Goal: Transaction & Acquisition: Obtain resource

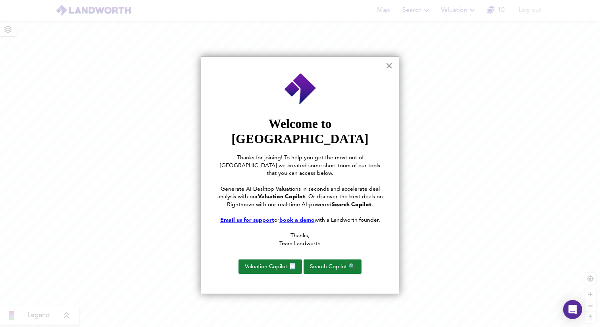
click at [390, 67] on button "×" at bounding box center [389, 65] width 8 height 13
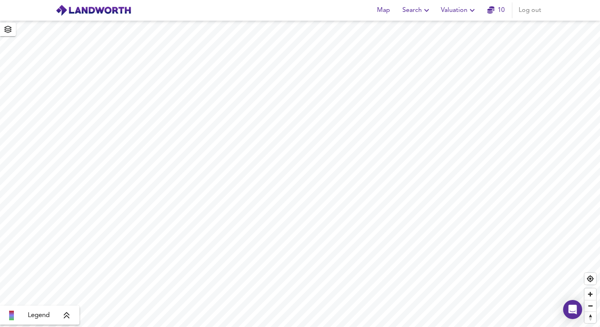
click at [464, 6] on span "Valuation" at bounding box center [459, 10] width 36 height 11
click at [453, 25] on li "New Valuation Report" at bounding box center [459, 28] width 95 height 14
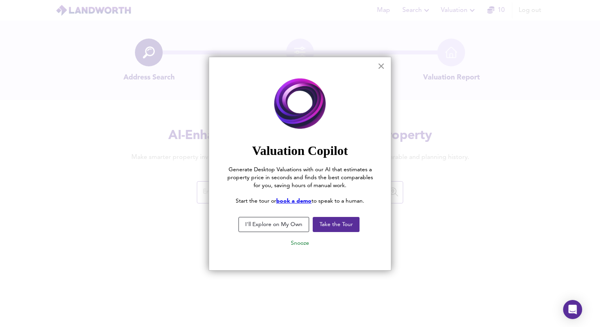
click at [382, 67] on button "×" at bounding box center [382, 66] width 8 height 13
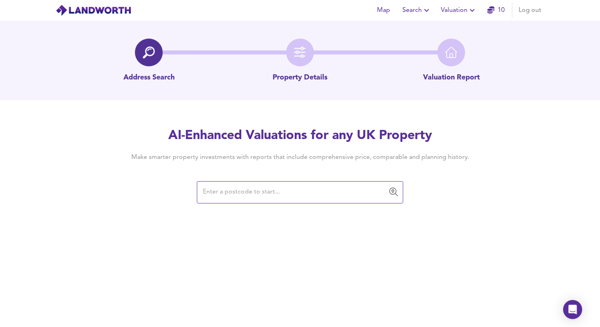
click at [291, 193] on input "text" at bounding box center [293, 192] width 187 height 15
paste input "L4 2QA"
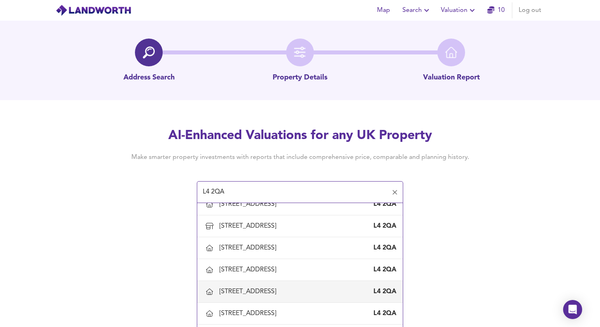
scroll to position [321, 0]
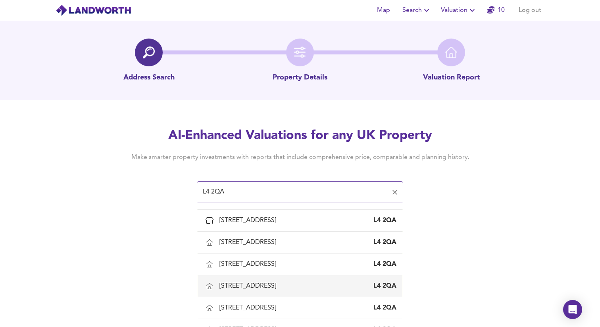
click at [232, 283] on div "[STREET_ADDRESS]" at bounding box center [250, 285] width 60 height 9
type input "[STREET_ADDRESS]"
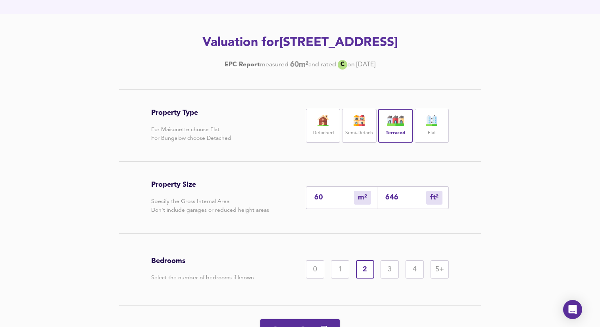
scroll to position [121, 0]
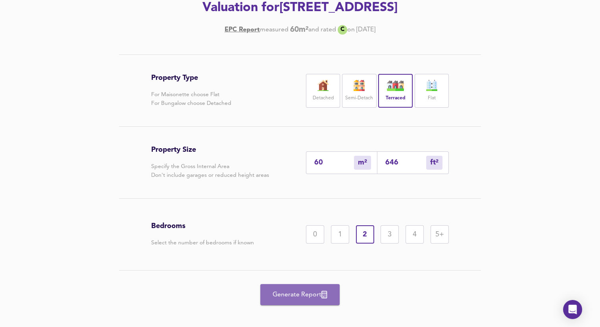
click at [314, 295] on span "Generate Report" at bounding box center [300, 294] width 64 height 11
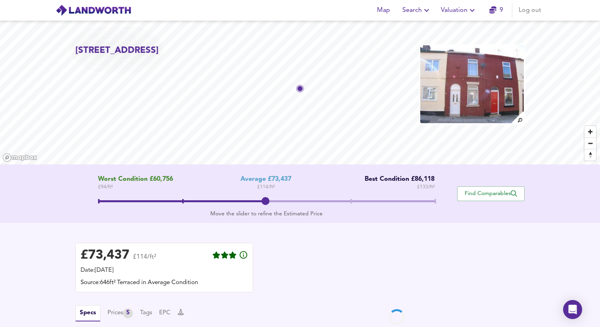
drag, startPoint x: 267, startPoint y: 203, endPoint x: 258, endPoint y: 204, distance: 9.1
click at [262, 204] on span at bounding box center [266, 201] width 8 height 8
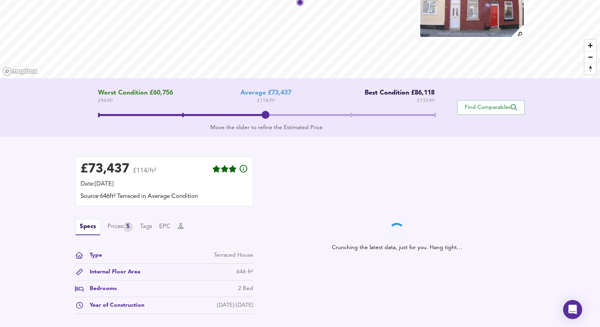
scroll to position [130, 0]
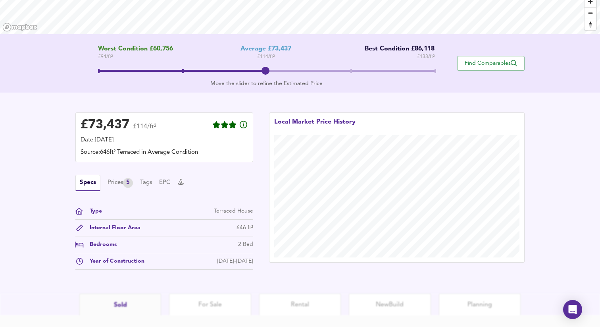
click at [268, 67] on span at bounding box center [266, 71] width 8 height 8
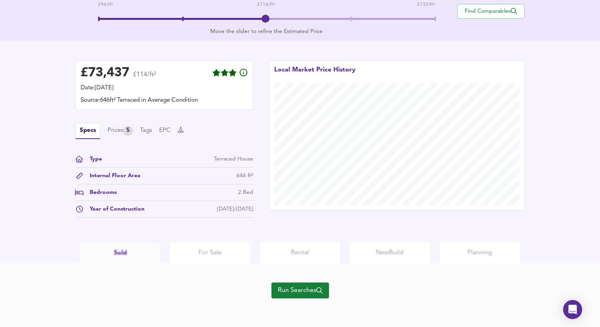
click at [276, 287] on button "Run Searches" at bounding box center [301, 290] width 58 height 16
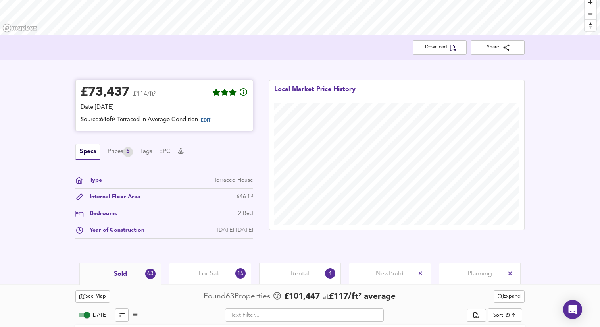
scroll to position [133, 0]
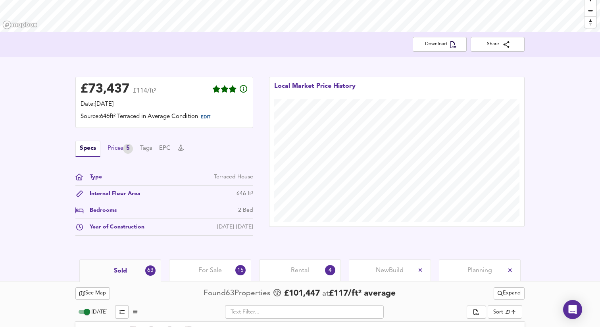
click at [121, 147] on div "Prices 5" at bounding box center [120, 149] width 25 height 10
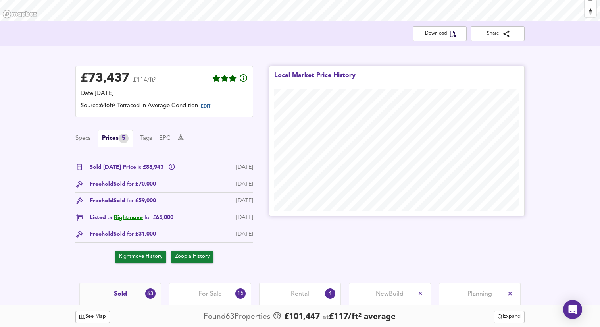
scroll to position [132, 0]
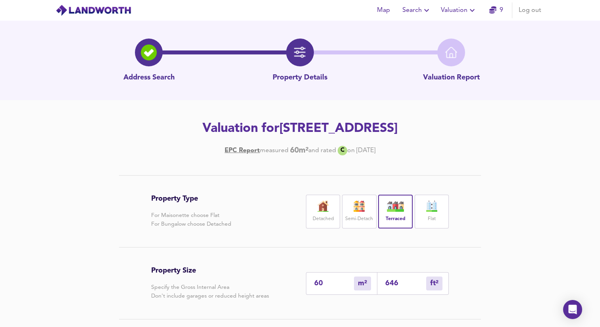
click at [454, 11] on span "Valuation" at bounding box center [459, 10] width 36 height 11
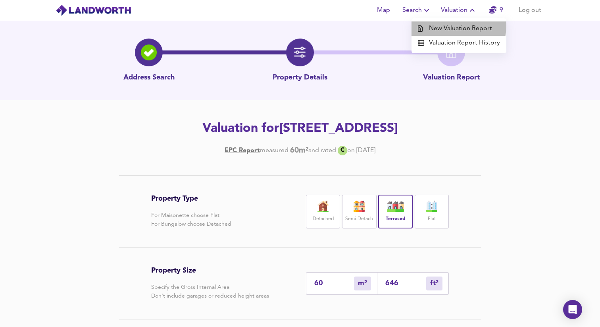
click at [456, 26] on li "New Valuation Report" at bounding box center [459, 28] width 95 height 14
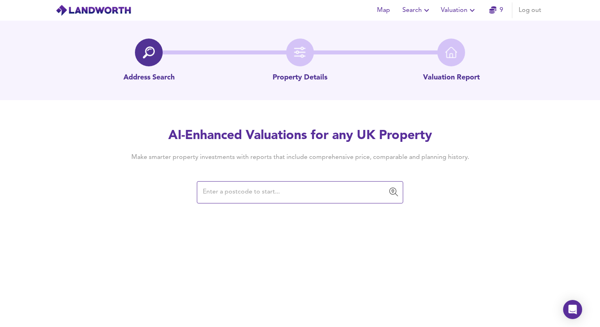
paste input "L4 5PP"
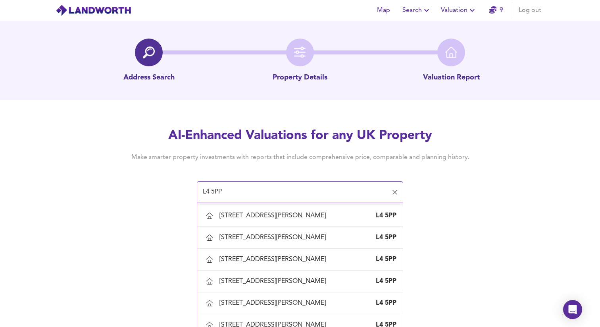
scroll to position [67, 0]
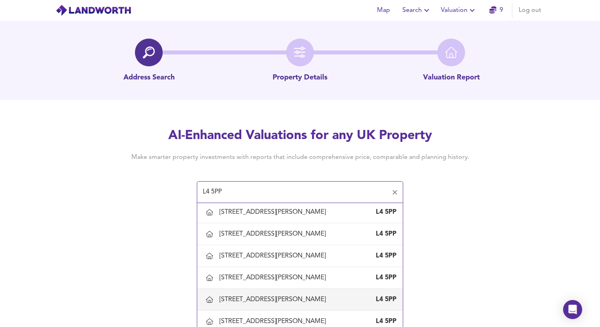
click at [237, 299] on div "[STREET_ADDRESS][PERSON_NAME]" at bounding box center [275, 299] width 110 height 9
type input "[STREET_ADDRESS][PERSON_NAME]"
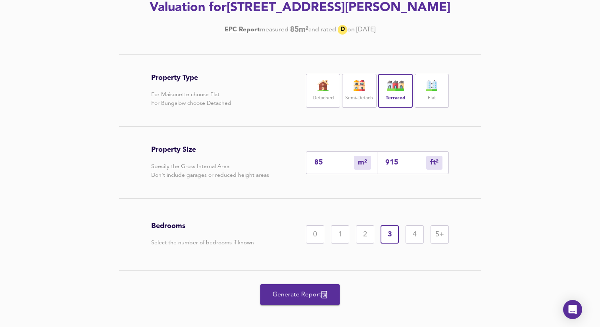
scroll to position [125, 0]
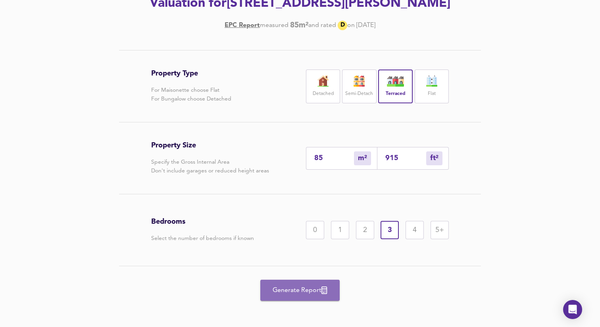
click at [304, 289] on span "Generate Report" at bounding box center [300, 290] width 64 height 11
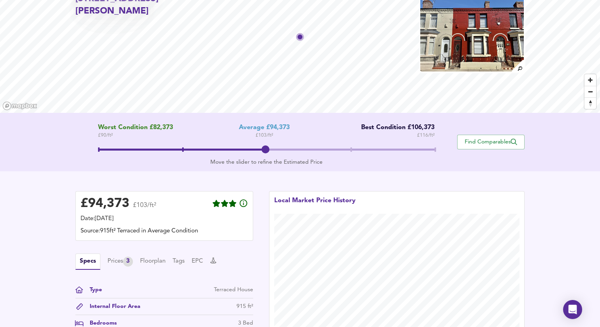
scroll to position [76, 0]
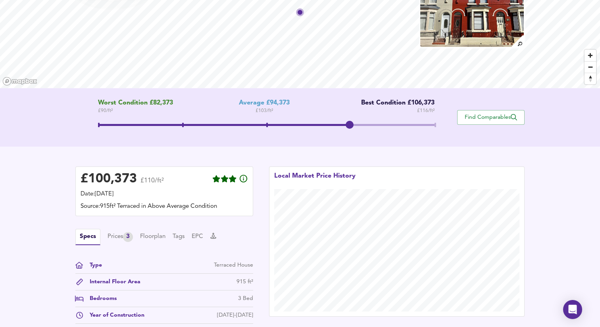
drag, startPoint x: 264, startPoint y: 127, endPoint x: 343, endPoint y: 129, distance: 78.2
click at [346, 129] on span at bounding box center [350, 125] width 8 height 8
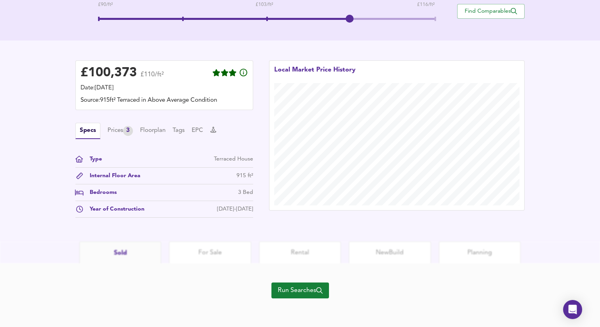
click at [273, 289] on button "Run Searches" at bounding box center [301, 290] width 58 height 16
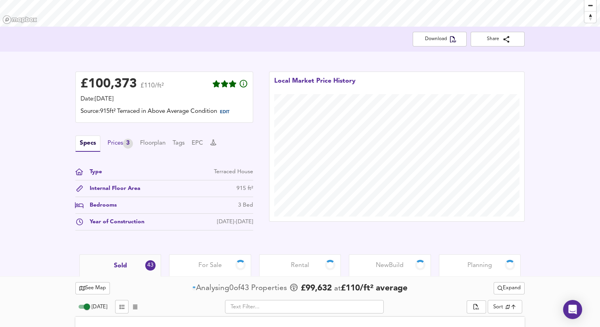
scroll to position [148, 0]
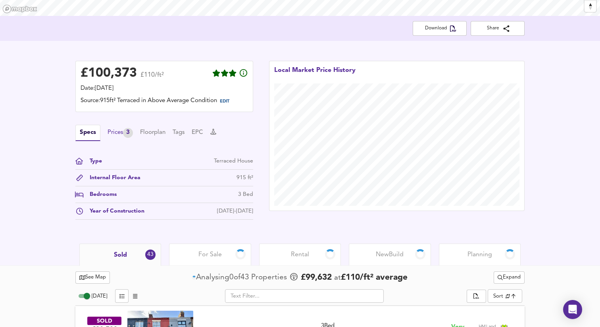
click at [114, 135] on div "Prices 3" at bounding box center [120, 133] width 25 height 10
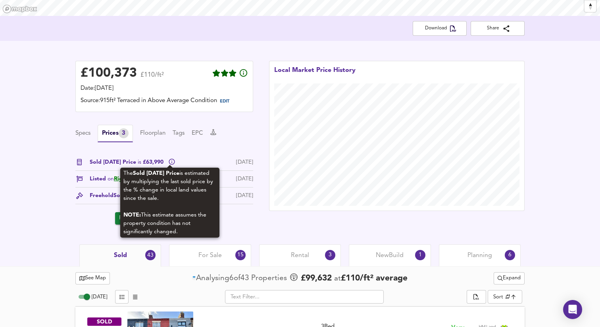
click at [170, 161] on icon at bounding box center [172, 162] width 6 height 6
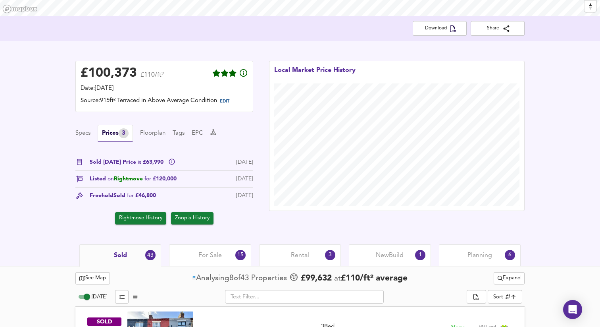
click at [92, 136] on div "Specs Prices 3 Floorplan Tags EPC" at bounding box center [164, 133] width 178 height 17
click at [87, 135] on button "Specs" at bounding box center [82, 133] width 15 height 9
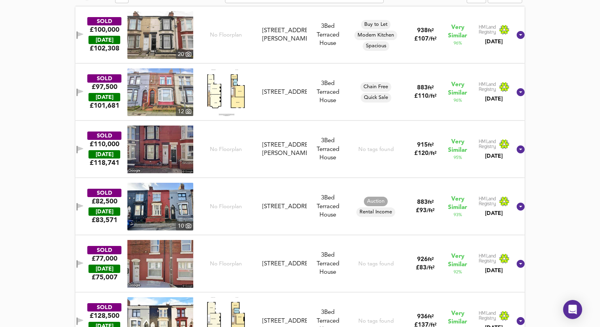
scroll to position [458, 0]
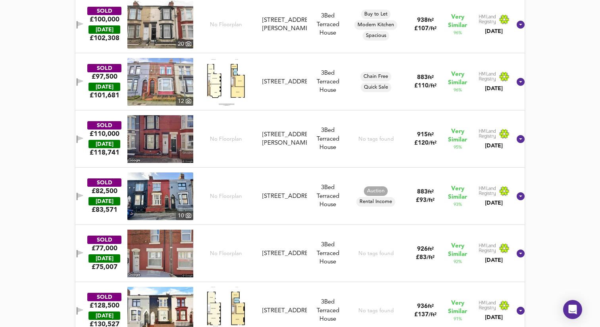
click at [155, 198] on img at bounding box center [160, 196] width 66 height 48
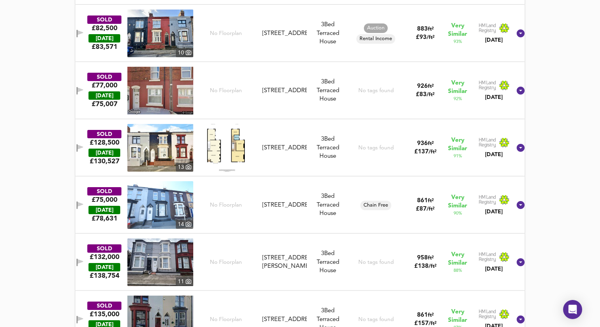
scroll to position [622, 0]
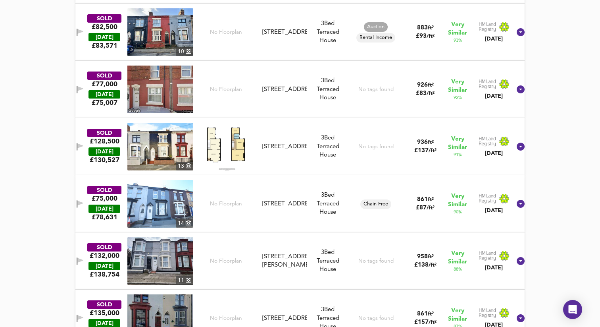
click at [187, 92] on img at bounding box center [160, 90] width 66 height 48
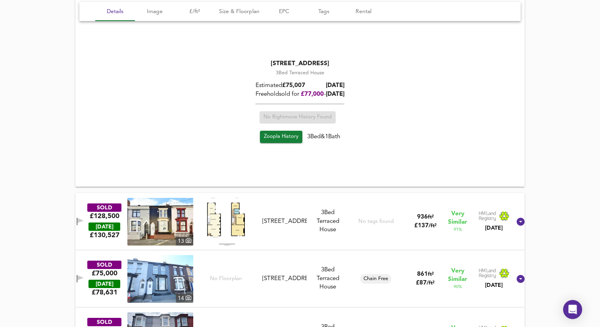
scroll to position [814, 0]
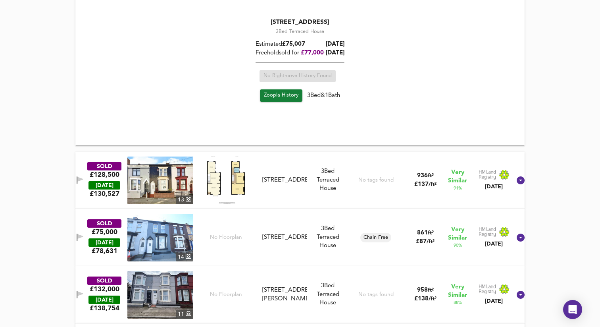
click at [173, 179] on img at bounding box center [160, 180] width 66 height 48
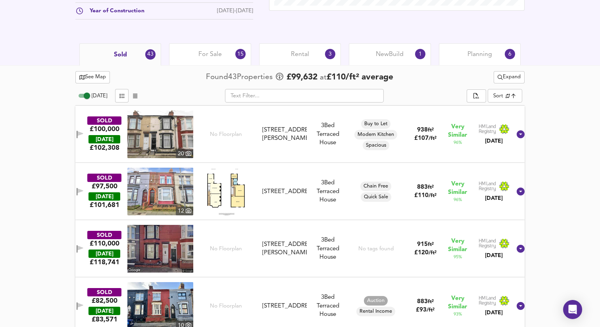
scroll to position [394, 0]
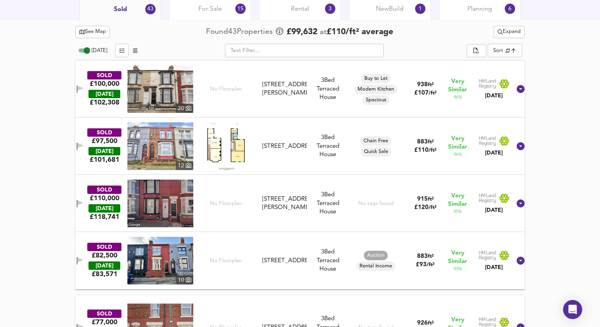
click at [164, 98] on img at bounding box center [160, 89] width 66 height 48
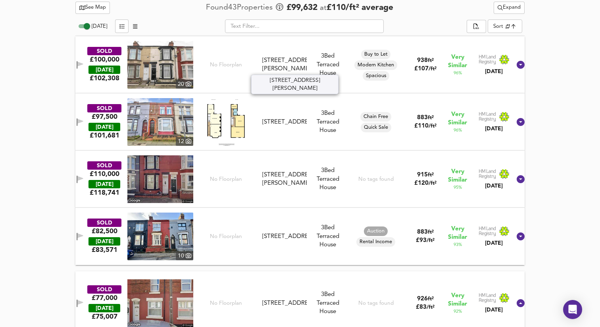
scroll to position [416, 0]
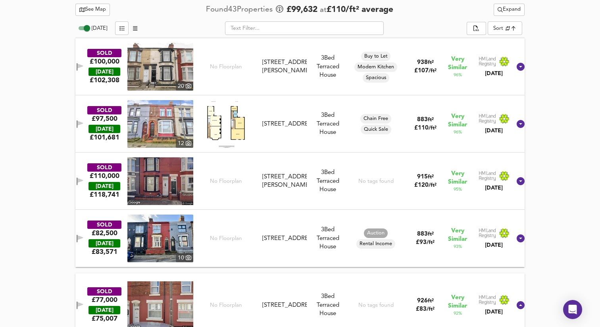
click at [169, 117] on img at bounding box center [160, 124] width 66 height 48
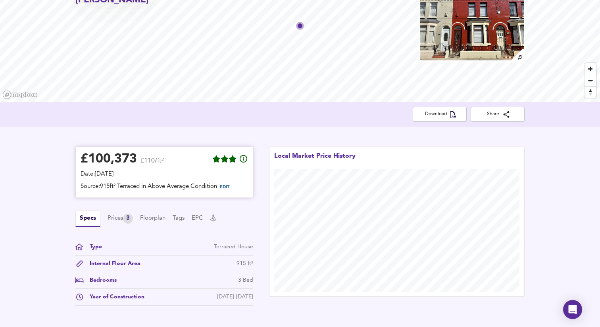
scroll to position [68, 0]
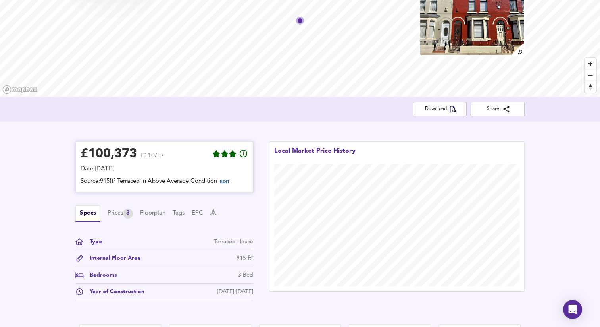
click at [226, 181] on span "EDIT" at bounding box center [225, 182] width 10 height 4
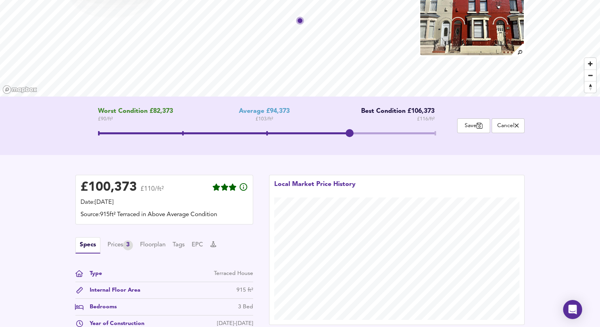
click at [271, 147] on div "Move the slider to refine the Estimated Price" at bounding box center [266, 146] width 337 height 8
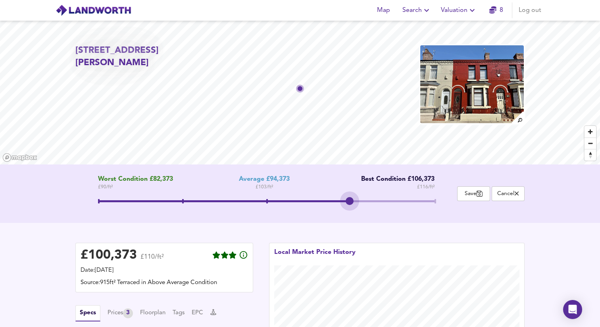
drag, startPoint x: 337, startPoint y: 198, endPoint x: 318, endPoint y: 198, distance: 19.1
click at [318, 198] on span at bounding box center [266, 202] width 337 height 14
drag, startPoint x: 318, startPoint y: 198, endPoint x: 267, endPoint y: 197, distance: 51.6
click at [267, 197] on span at bounding box center [266, 202] width 337 height 14
click at [461, 12] on span "Valuation" at bounding box center [459, 10] width 36 height 11
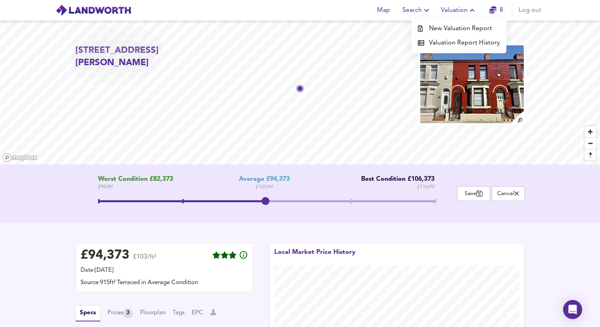
click at [455, 33] on li "New Valuation Report" at bounding box center [459, 28] width 95 height 14
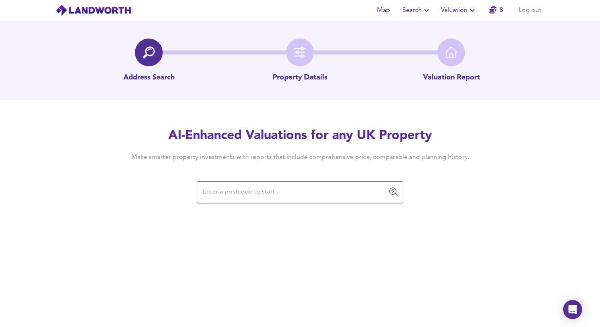
click at [238, 197] on input "text" at bounding box center [293, 192] width 187 height 15
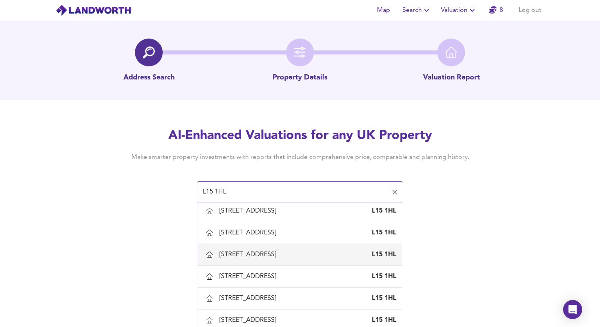
scroll to position [299, 0]
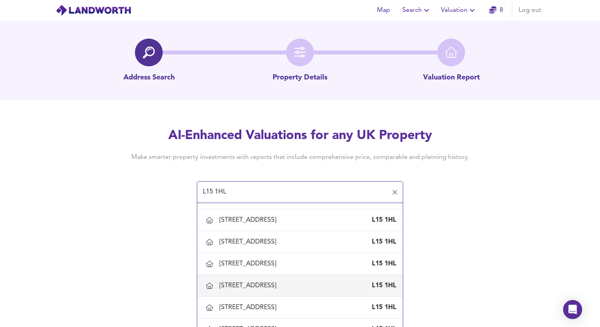
click at [244, 290] on div "[STREET_ADDRESS]" at bounding box center [300, 285] width 193 height 17
type input "[STREET_ADDRESS]"
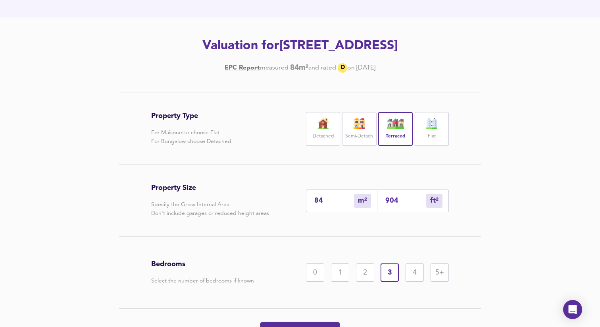
scroll to position [128, 0]
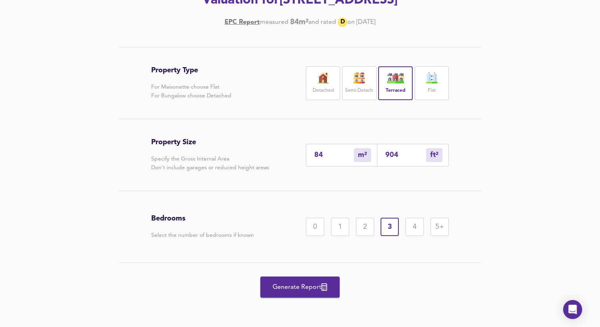
click at [310, 296] on button "Generate Report" at bounding box center [299, 286] width 79 height 21
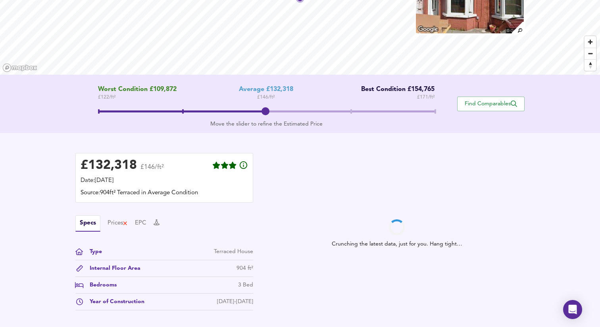
scroll to position [114, 0]
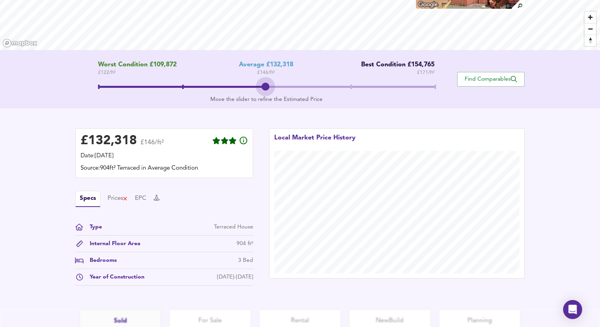
drag, startPoint x: 272, startPoint y: 85, endPoint x: 253, endPoint y: 91, distance: 19.6
click at [253, 91] on span at bounding box center [266, 88] width 337 height 14
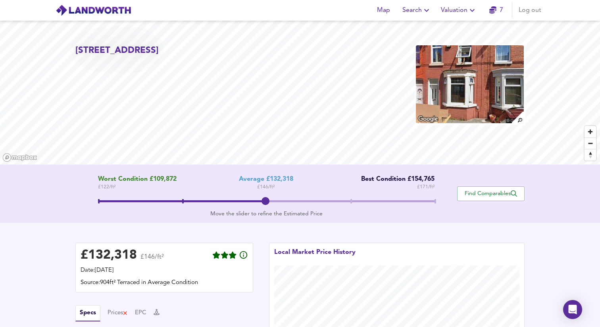
click at [472, 2] on div "Map Search Valuation 7 Log out" at bounding box center [300, 10] width 508 height 20
click at [471, 10] on icon "button" at bounding box center [472, 10] width 5 height 3
click at [464, 32] on li "New Valuation Report" at bounding box center [459, 28] width 95 height 14
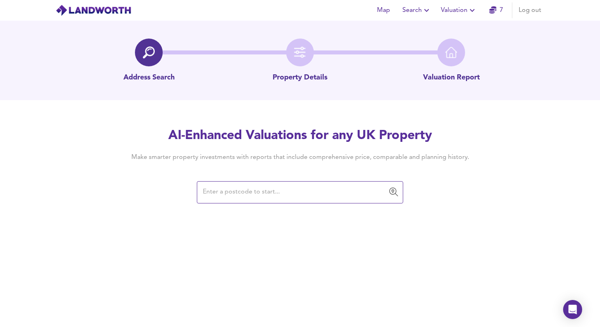
click at [255, 199] on div "​" at bounding box center [300, 192] width 206 height 22
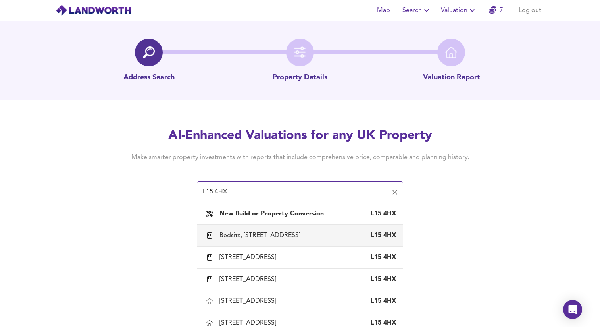
click at [337, 244] on li "Bedsits, [STREET_ADDRESS]" at bounding box center [300, 236] width 206 height 22
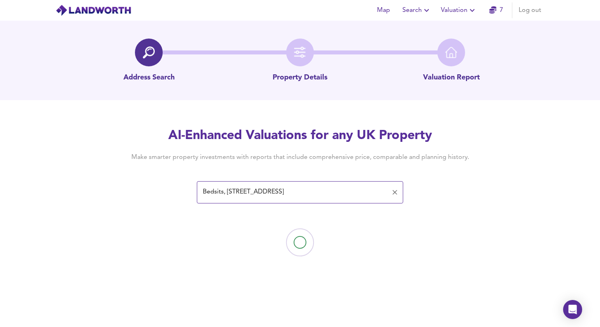
type input "Bedsits, [STREET_ADDRESS]"
drag, startPoint x: 337, startPoint y: 244, endPoint x: 325, endPoint y: 232, distance: 17.4
click at [325, 232] on img at bounding box center [299, 241] width 79 height 79
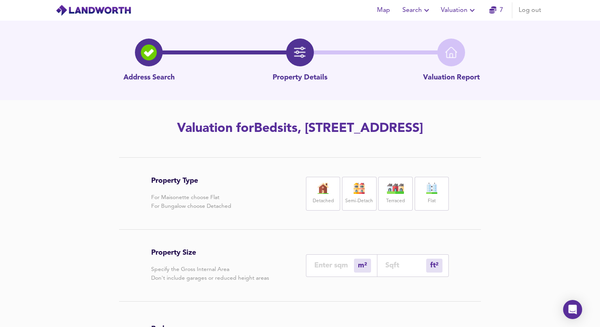
click at [140, 51] on div at bounding box center [149, 53] width 28 height 28
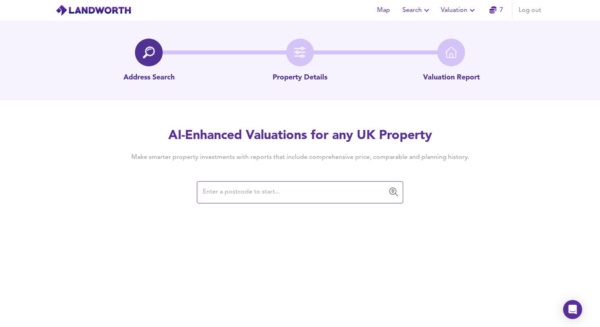
click at [314, 191] on input "text" at bounding box center [293, 192] width 187 height 15
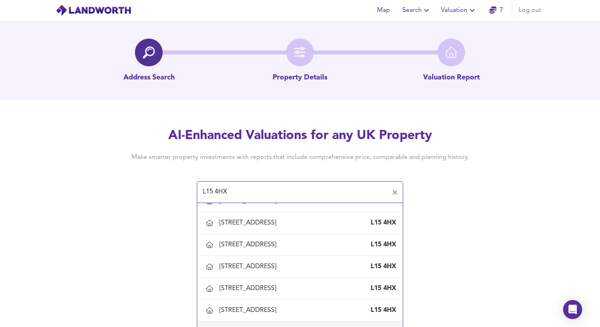
scroll to position [288, 0]
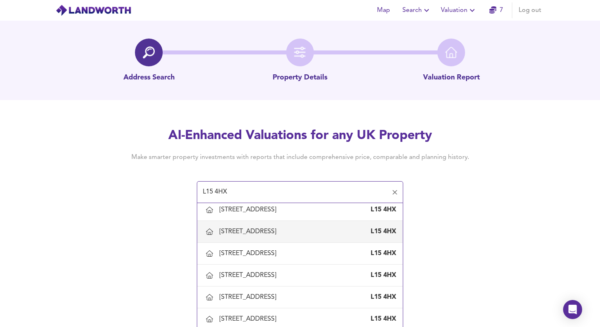
click at [279, 229] on div "[STREET_ADDRESS]" at bounding box center [250, 231] width 60 height 9
type input "[STREET_ADDRESS]"
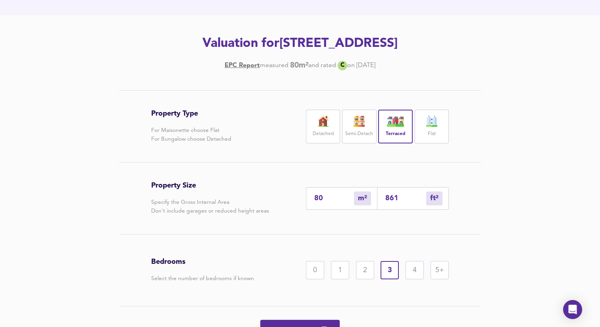
scroll to position [128, 0]
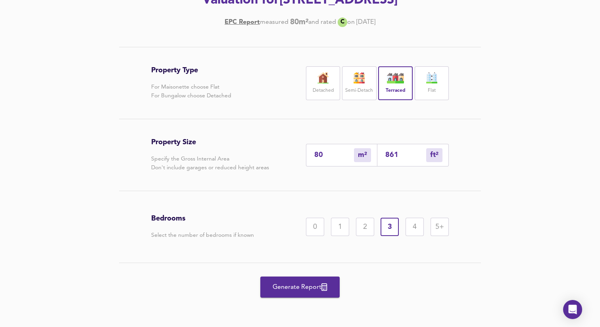
click at [324, 288] on icon "button" at bounding box center [325, 287] width 6 height 8
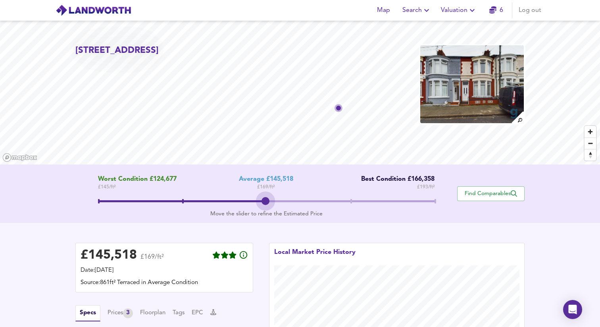
drag, startPoint x: 263, startPoint y: 202, endPoint x: 281, endPoint y: 199, distance: 18.1
click at [281, 199] on span at bounding box center [266, 202] width 337 height 14
drag, startPoint x: 299, startPoint y: 200, endPoint x: 293, endPoint y: 194, distance: 7.9
click at [293, 194] on div "Worst Condition £124,677 £ 145 / ft² Average £145,518 £ 169 / ft² Best Conditio…" at bounding box center [266, 193] width 382 height 36
